Goal: Task Accomplishment & Management: Manage account settings

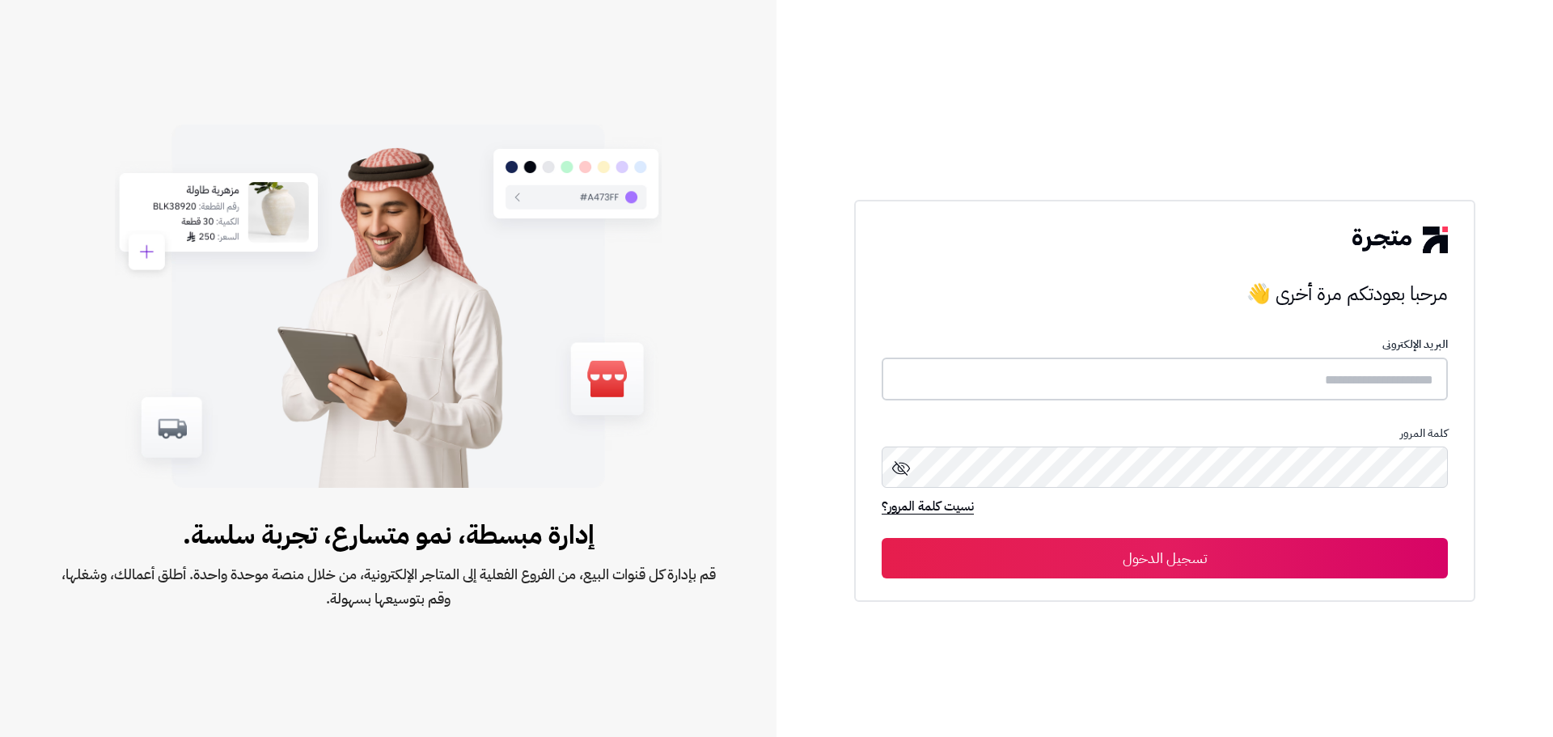
type input "**********"
click at [1161, 561] on button "تسجيل الدخول" at bounding box center [1165, 557] width 566 height 40
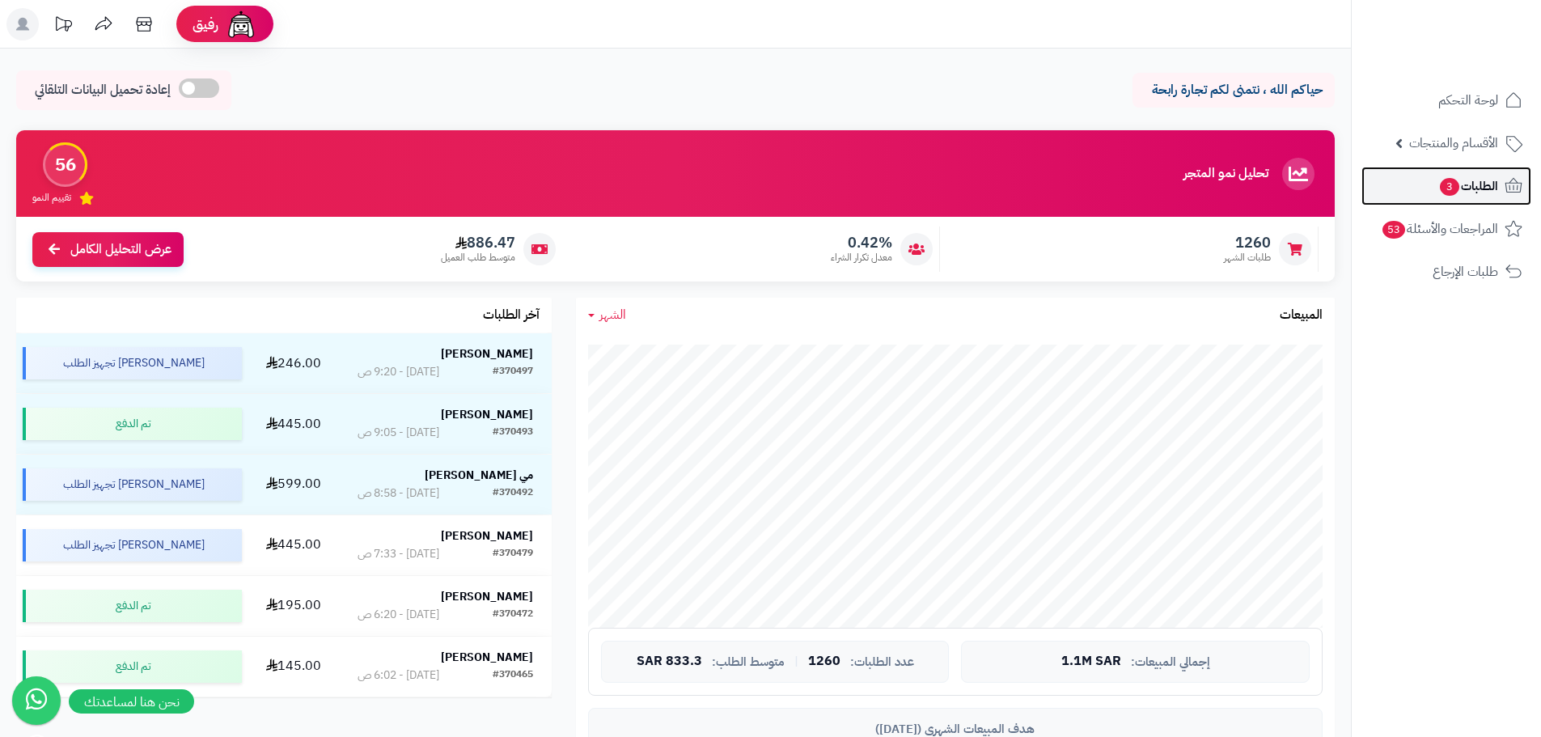
click at [1489, 184] on span "الطلبات 3" at bounding box center [1468, 186] width 60 height 23
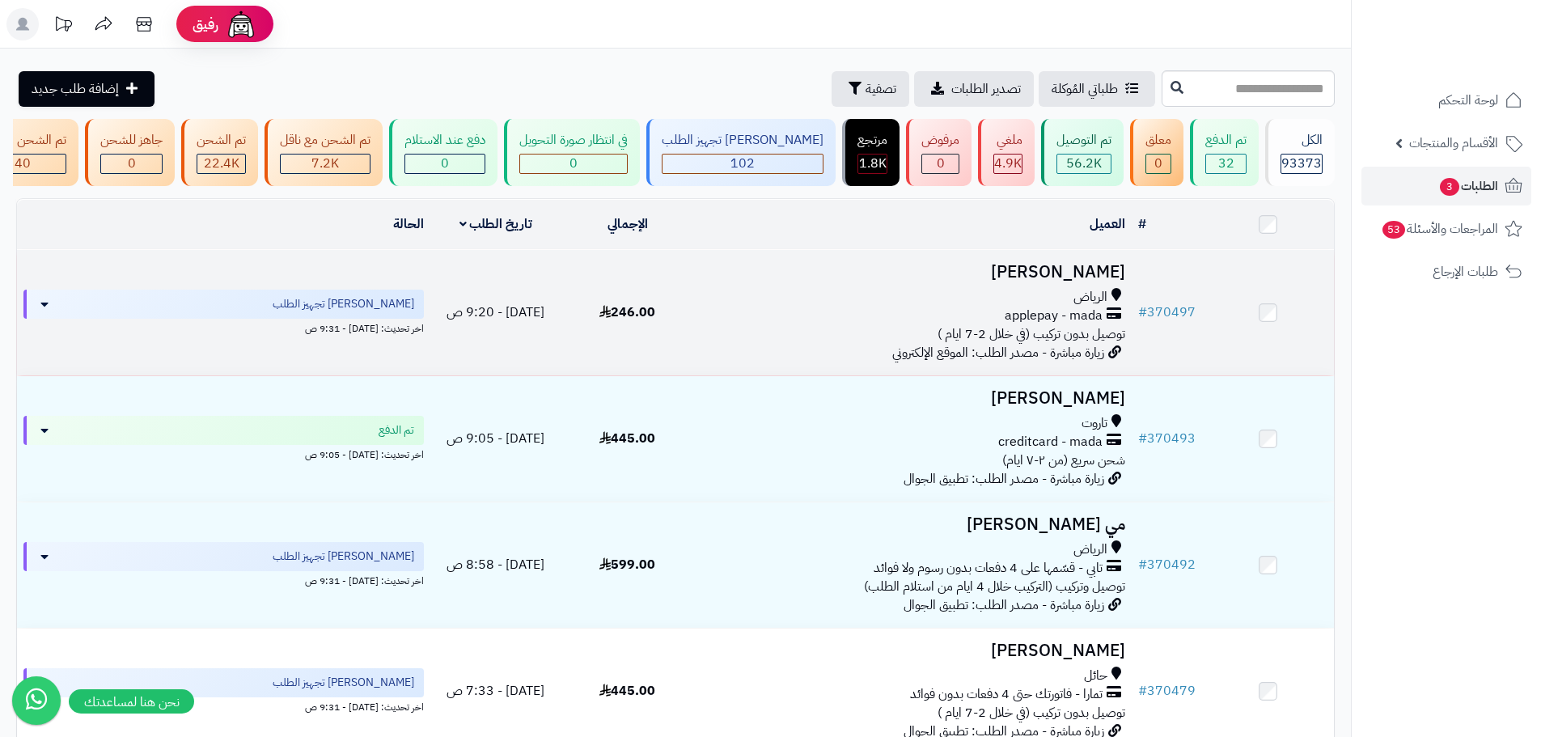
click at [878, 325] on div "applepay - mada" at bounding box center [913, 316] width 426 height 19
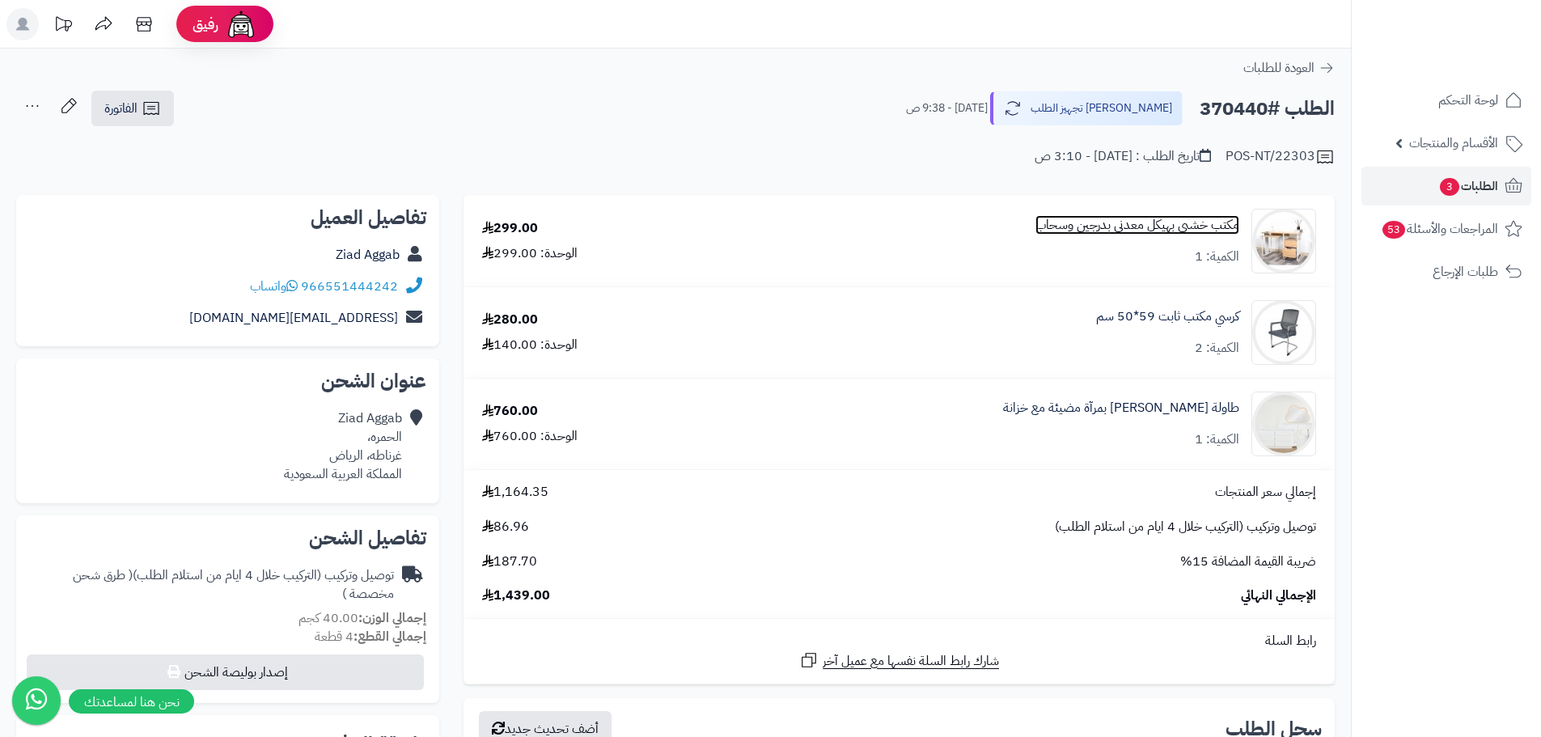
click at [1144, 225] on link "مكتب خشبي بهيكل معدني بدرجين وسحاب" at bounding box center [1138, 225] width 204 height 19
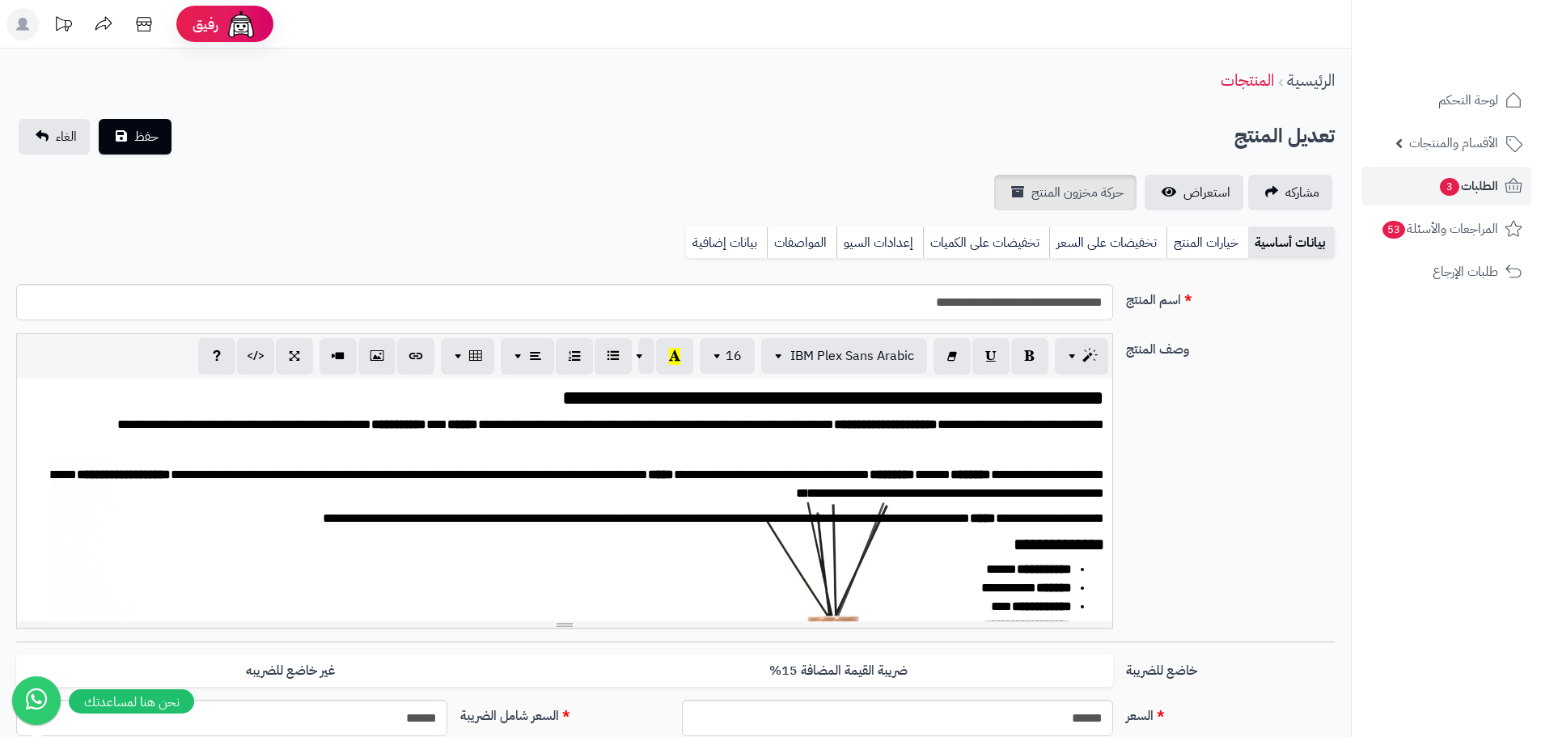
scroll to position [53, 0]
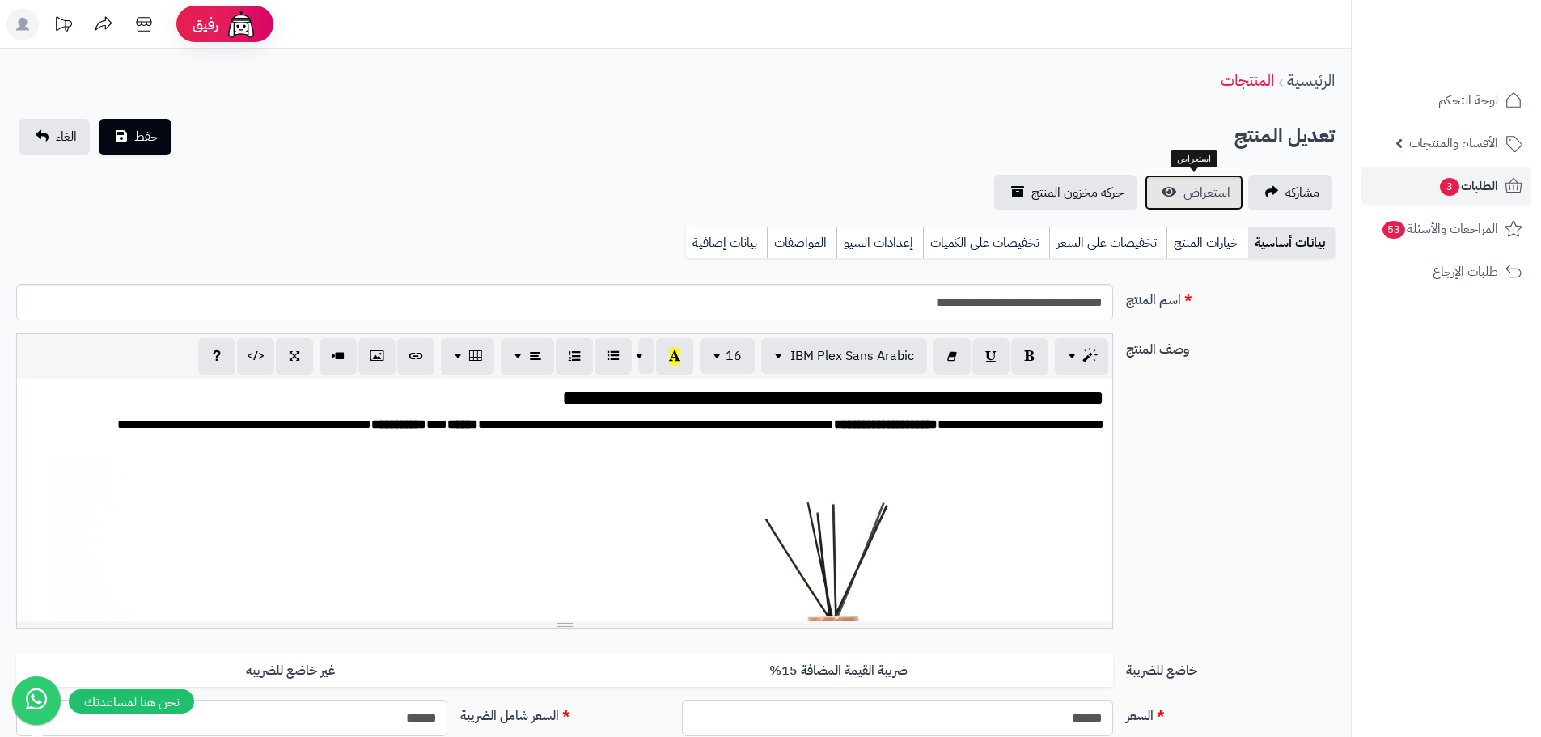
click at [1206, 197] on span "استعراض" at bounding box center [1207, 192] width 47 height 19
